Goal: Task Accomplishment & Management: Complete application form

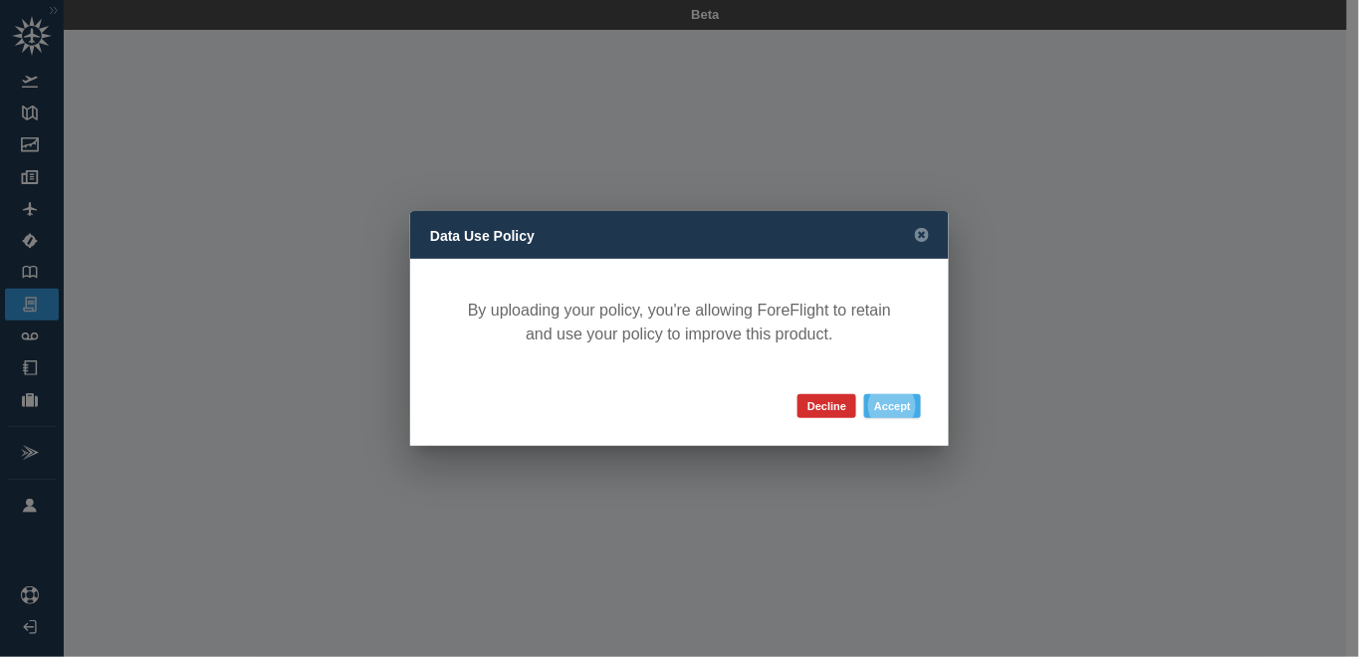
click at [877, 410] on button "Accept" at bounding box center [892, 406] width 57 height 24
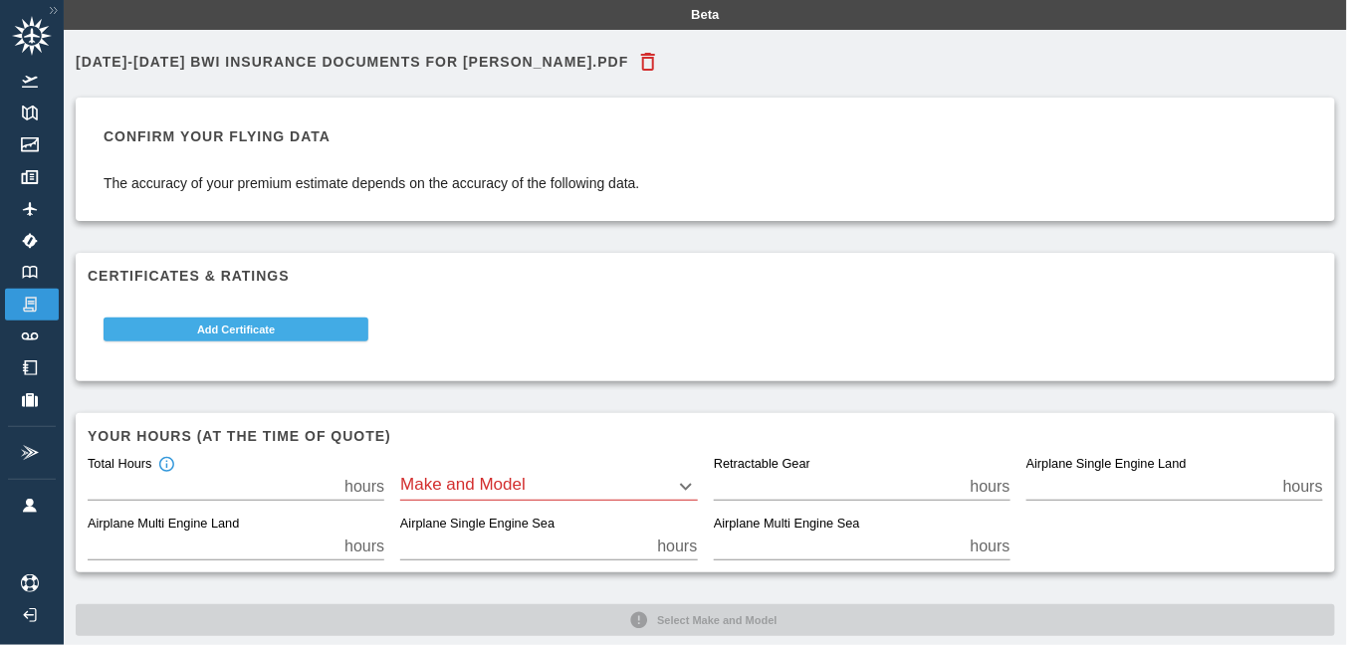
click at [223, 332] on button "Add Certificate" at bounding box center [236, 330] width 265 height 24
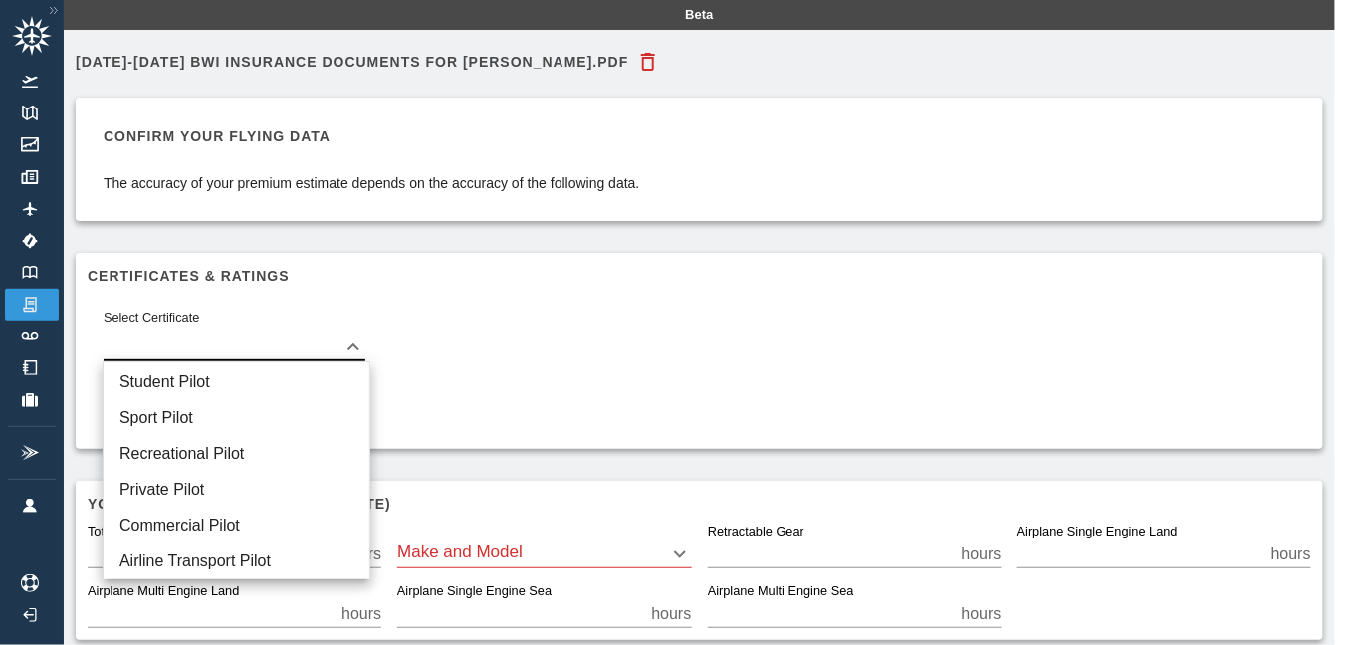
click at [323, 346] on body "Beta [DATE]-[DATE] BWI Insurance Documents for [PERSON_NAME].pdf Confirm your f…" at bounding box center [673, 322] width 1347 height 645
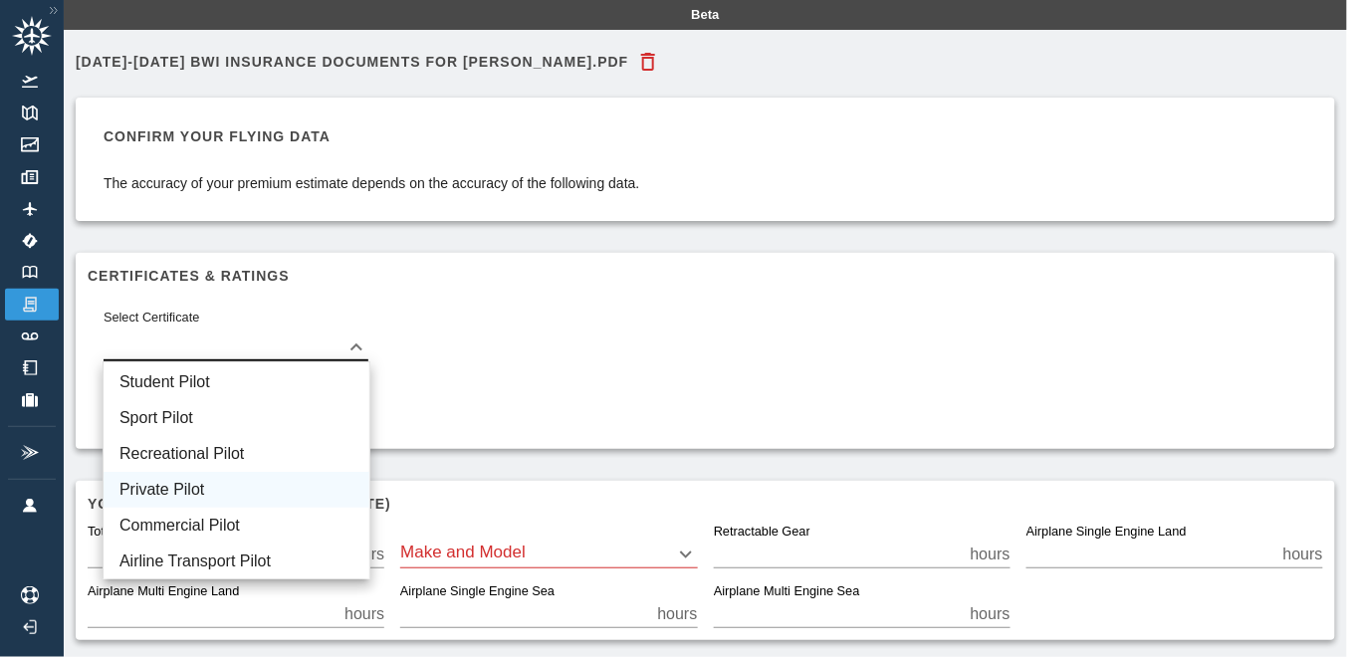
click at [266, 488] on li "Private Pilot" at bounding box center [237, 490] width 266 height 36
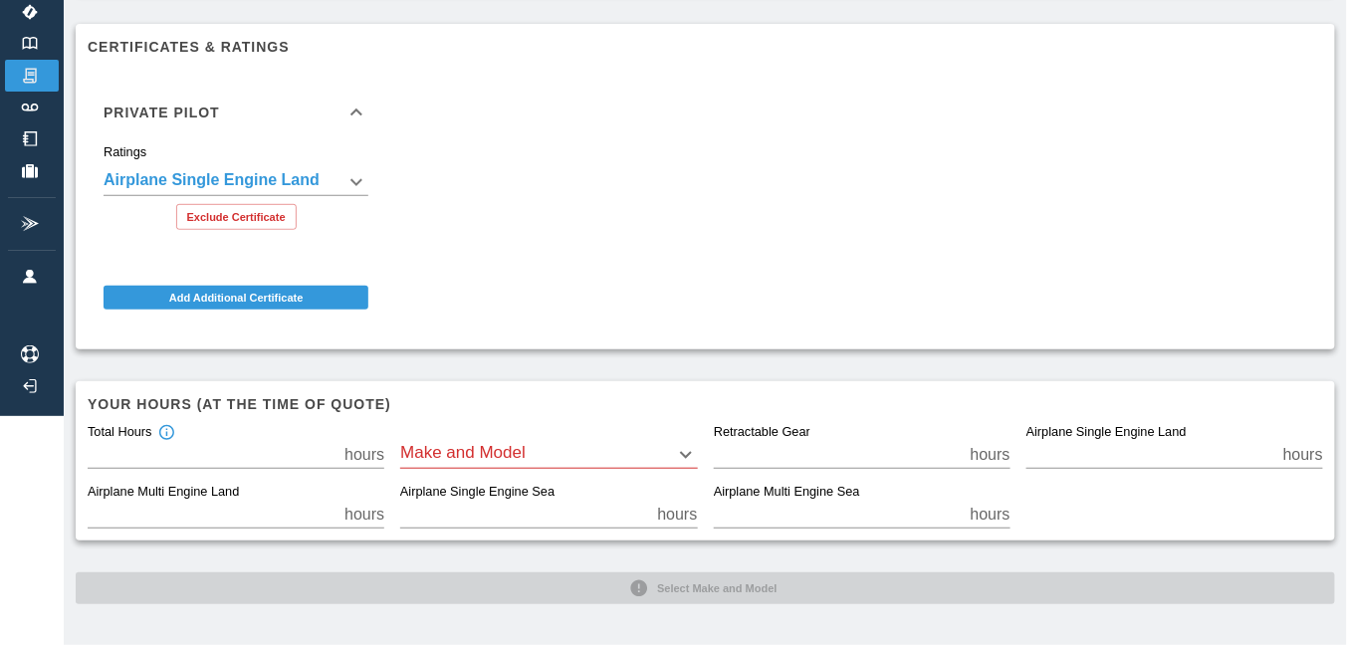
scroll to position [229, 0]
click at [587, 416] on body "**********" at bounding box center [673, 93] width 1347 height 645
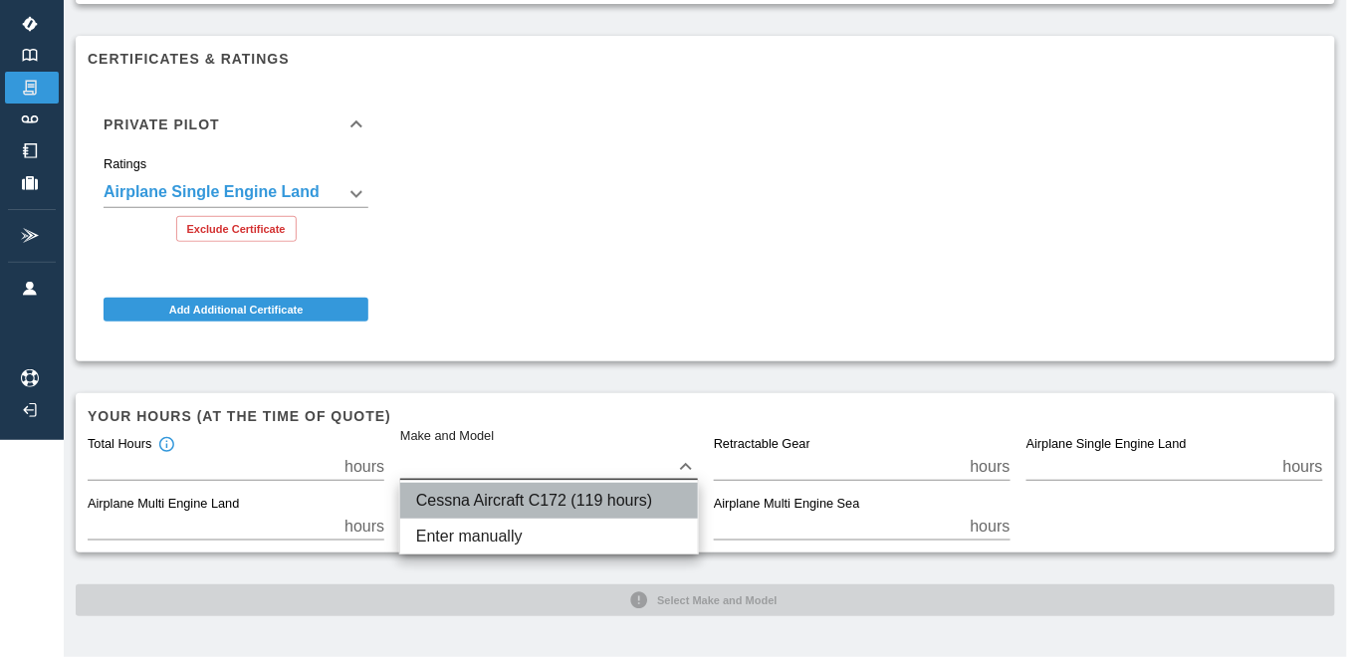
click at [575, 504] on li "Cessna Aircraft C172 (119 hours)" at bounding box center [549, 501] width 298 height 36
type input "****"
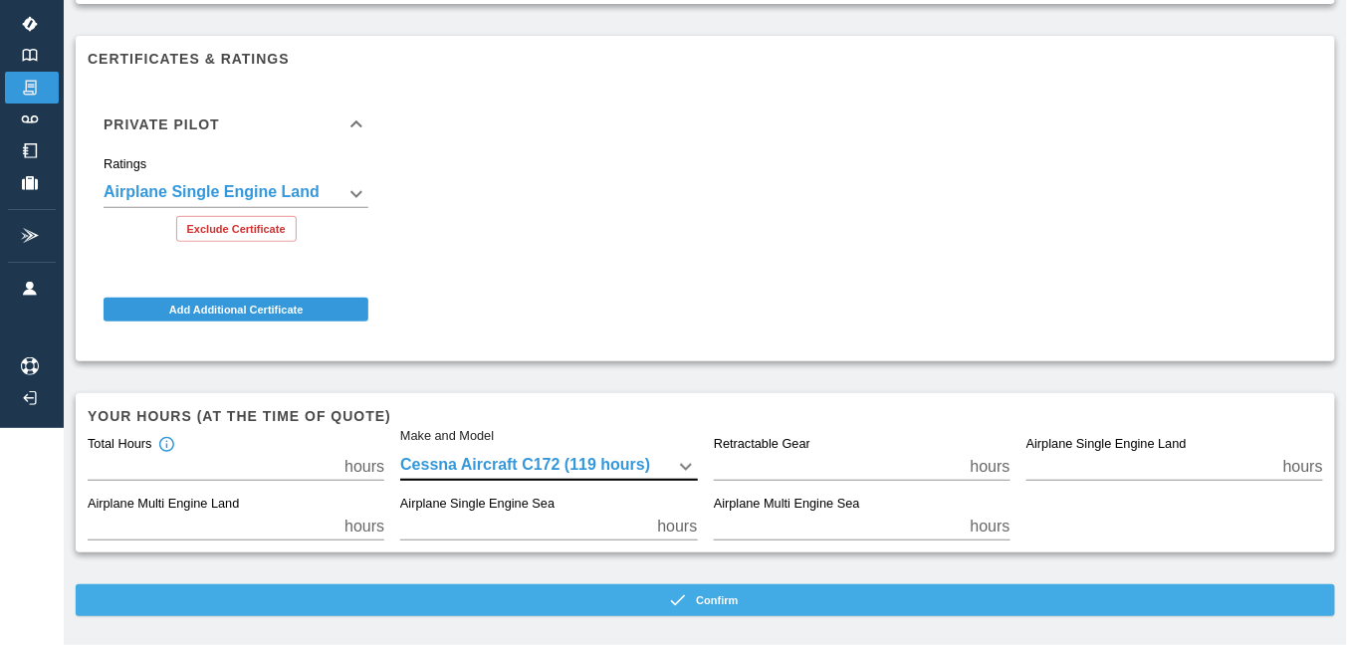
click at [798, 599] on button "Confirm" at bounding box center [706, 601] width 1260 height 32
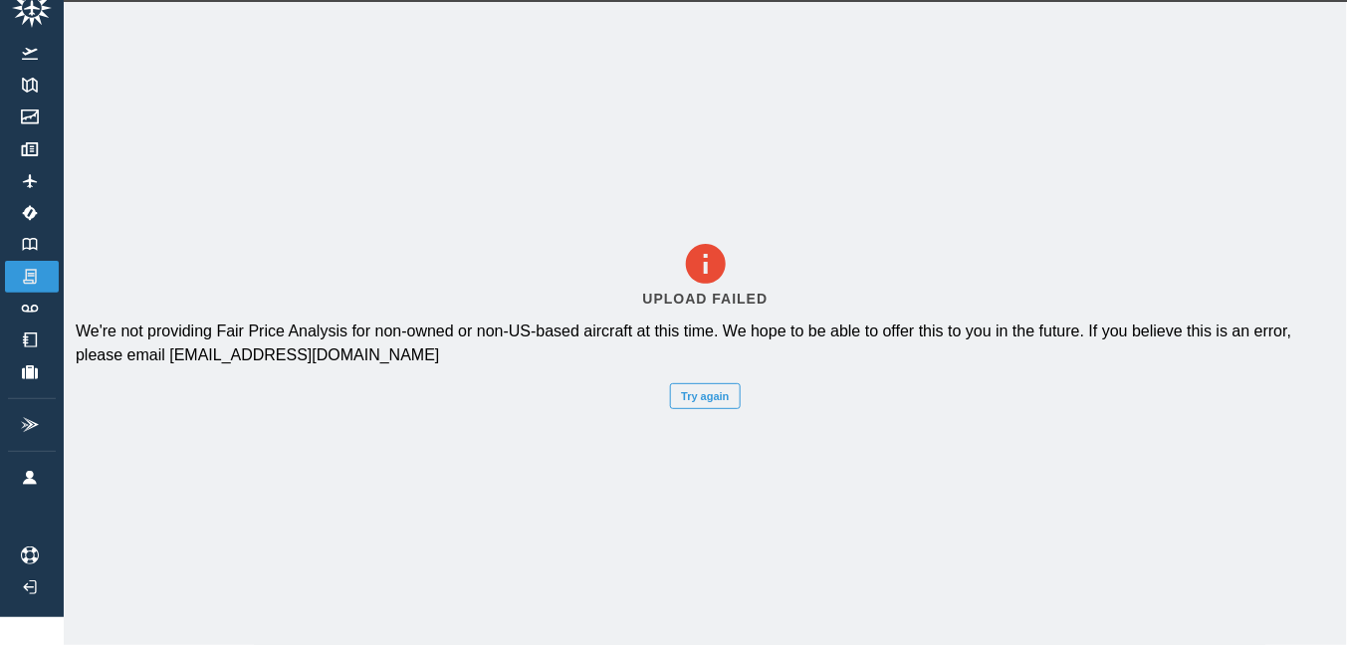
scroll to position [41, 0]
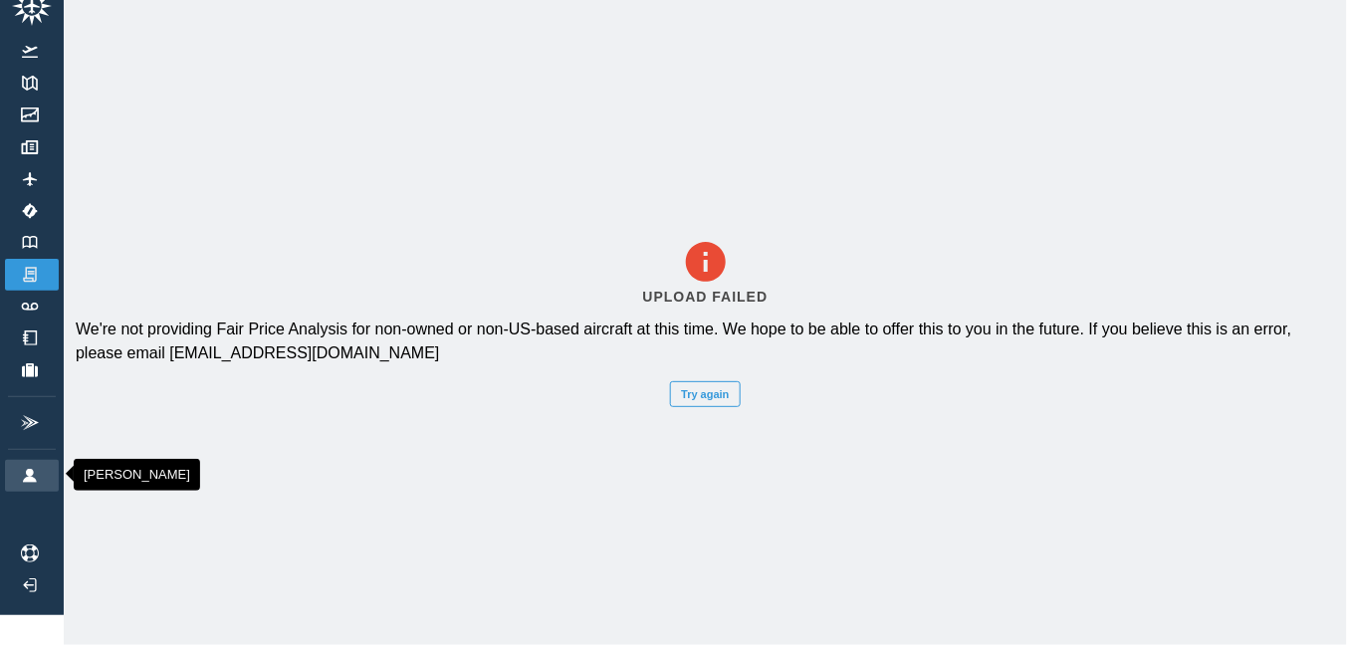
click at [22, 469] on img at bounding box center [30, 476] width 22 height 14
